Goal: Transaction & Acquisition: Download file/media

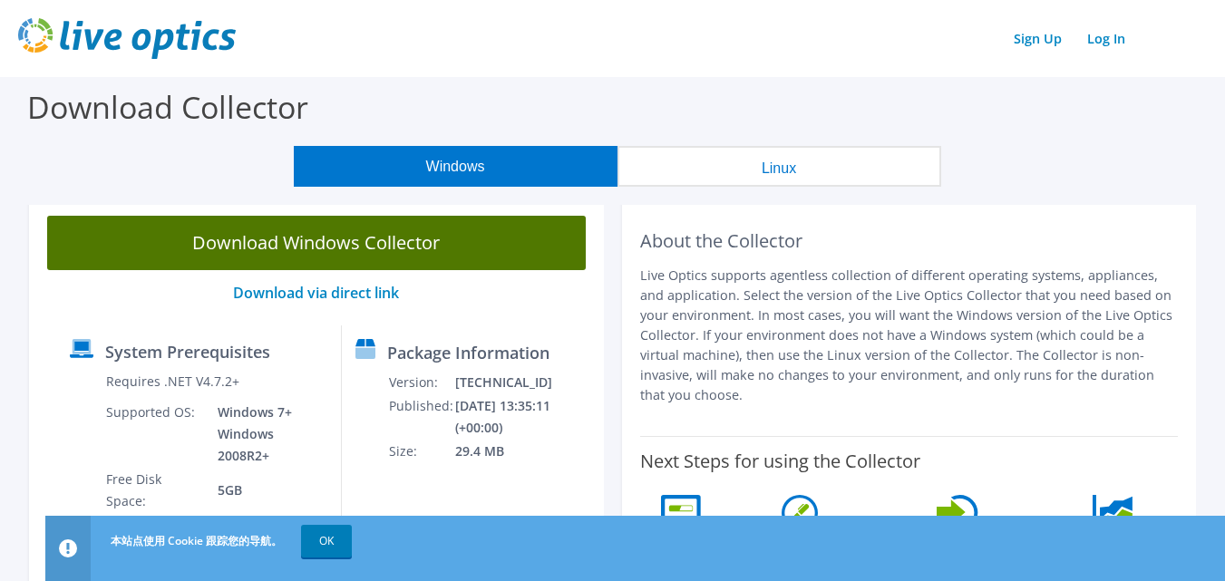
click at [455, 249] on link "Download Windows Collector" at bounding box center [316, 243] width 539 height 54
